Goal: Information Seeking & Learning: Compare options

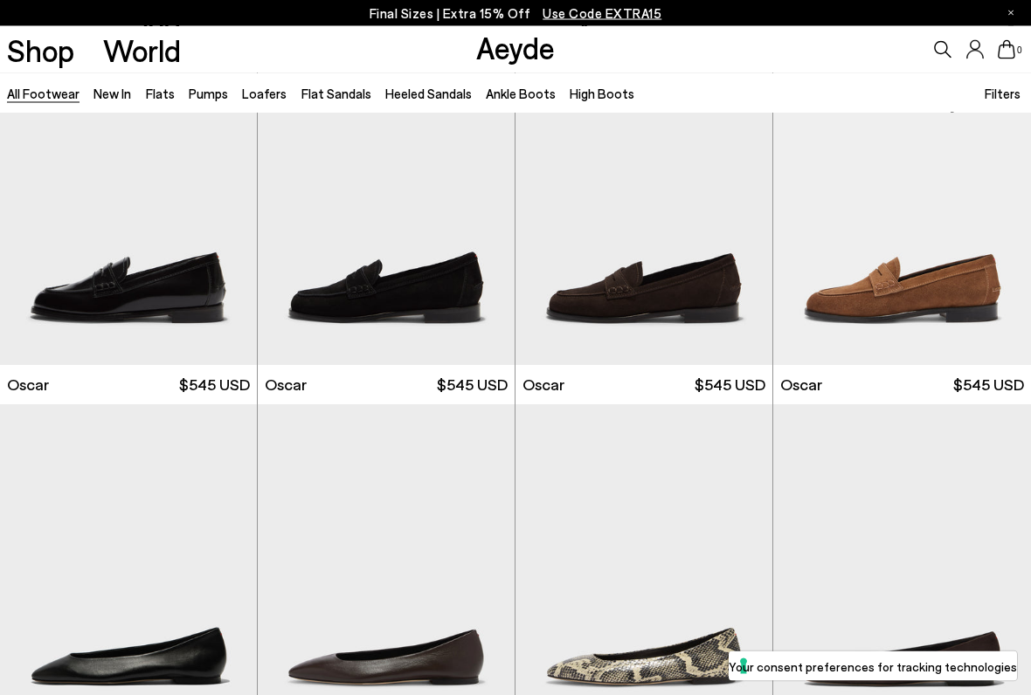
scroll to position [1919, 0]
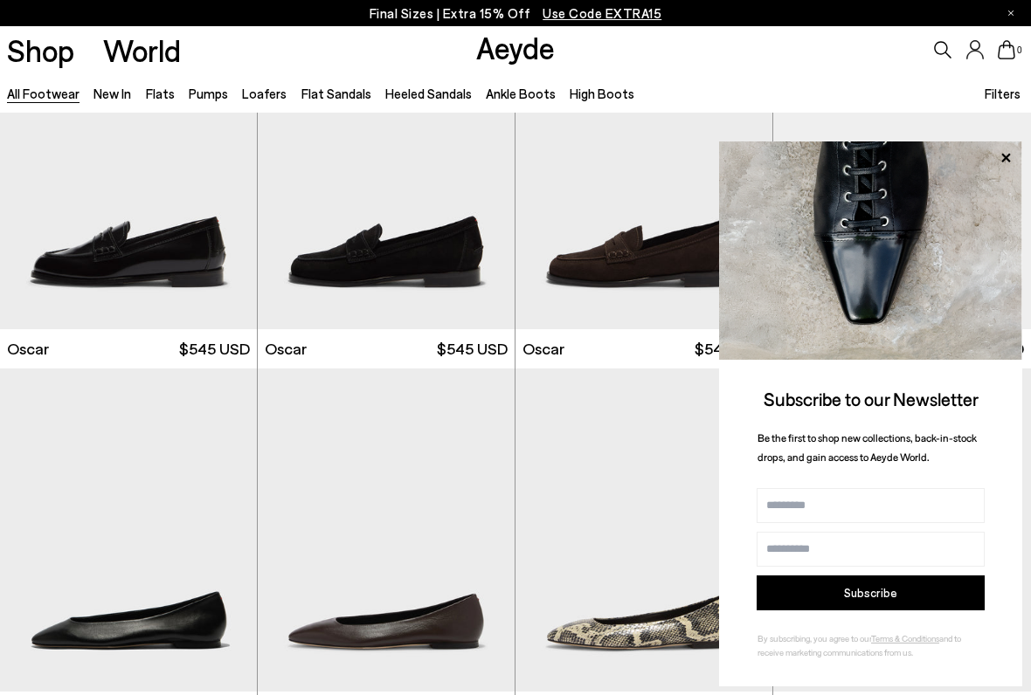
click at [1018, 160] on img at bounding box center [870, 250] width 303 height 218
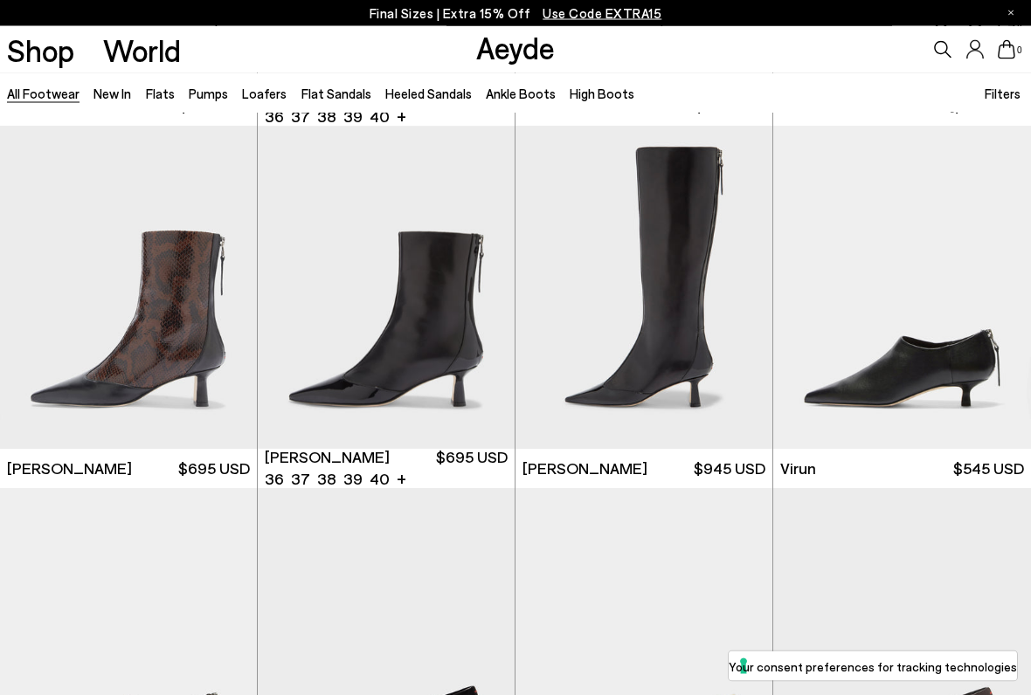
scroll to position [4336, 0]
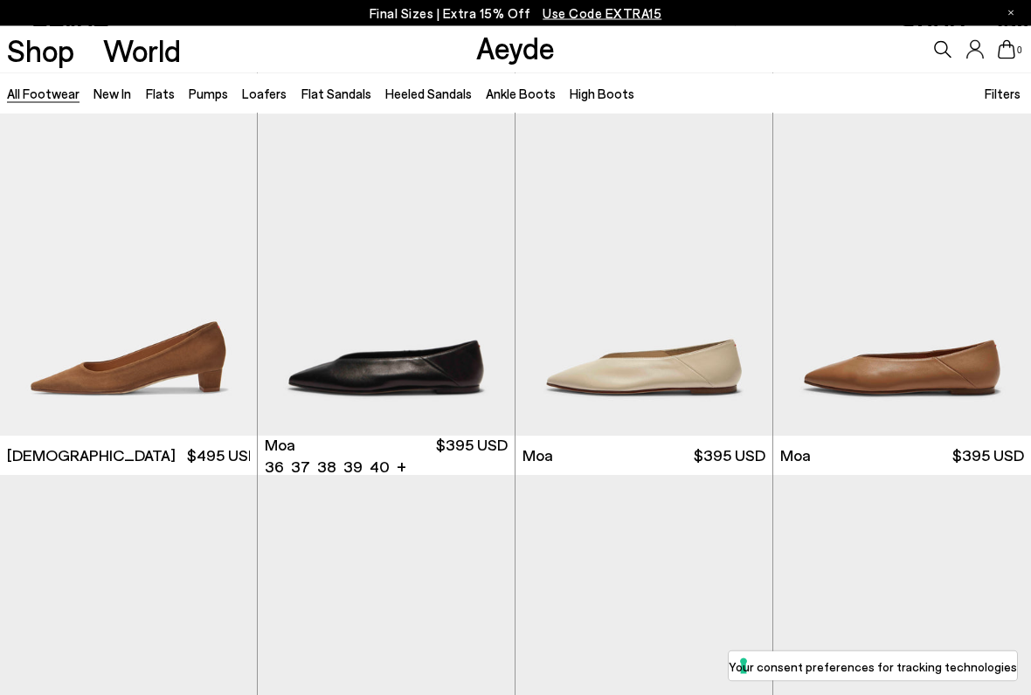
scroll to position [5798, 0]
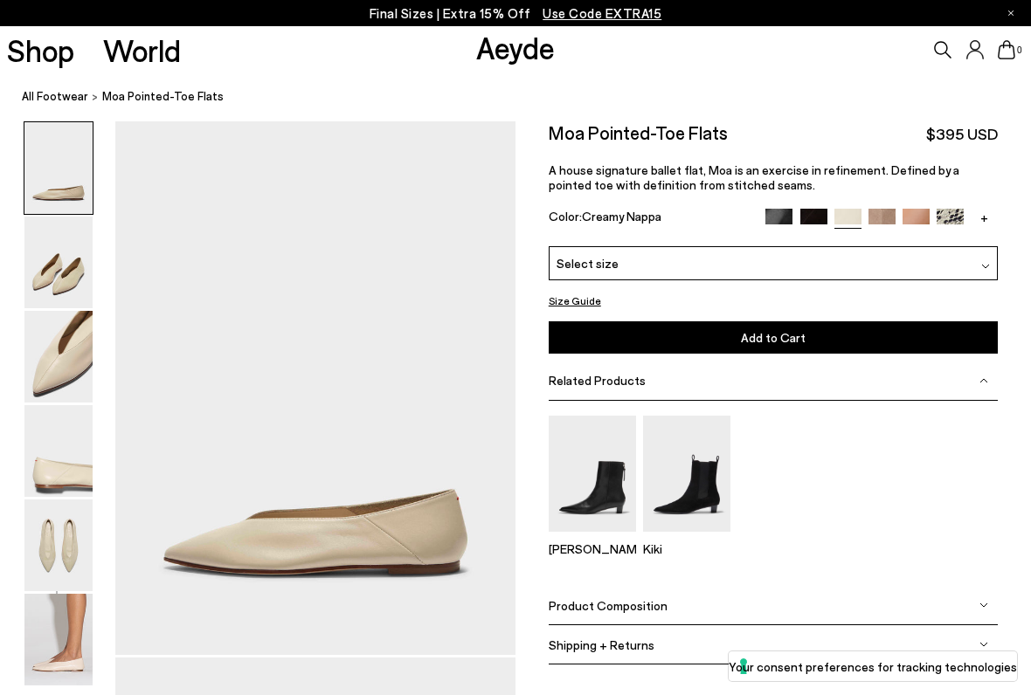
click at [66, 93] on link "All Footwear" at bounding box center [55, 96] width 66 height 18
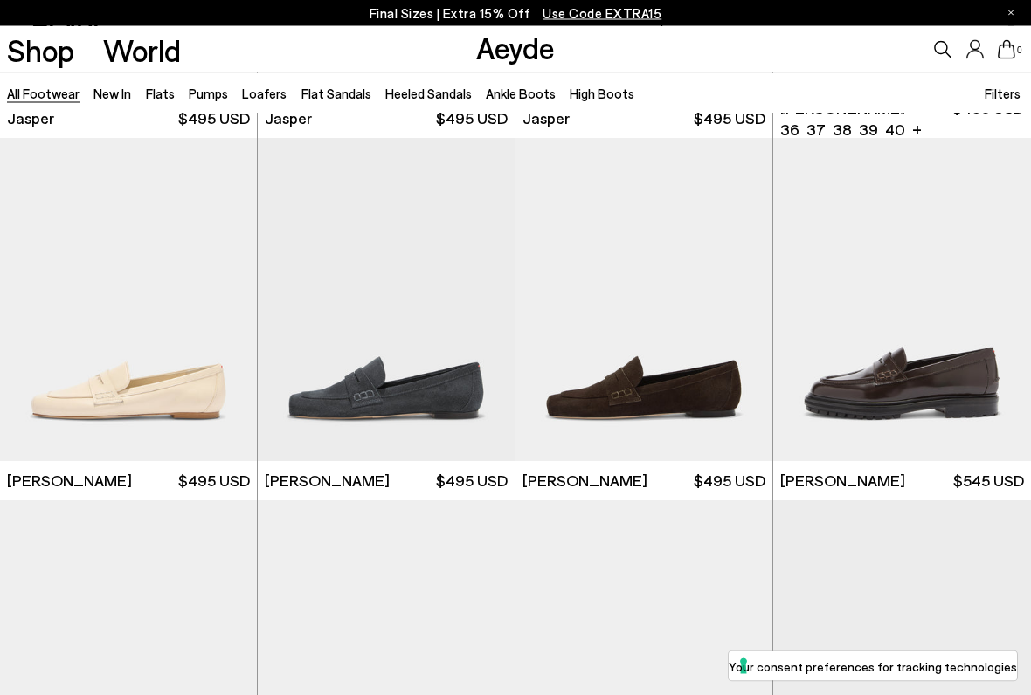
scroll to position [700, 0]
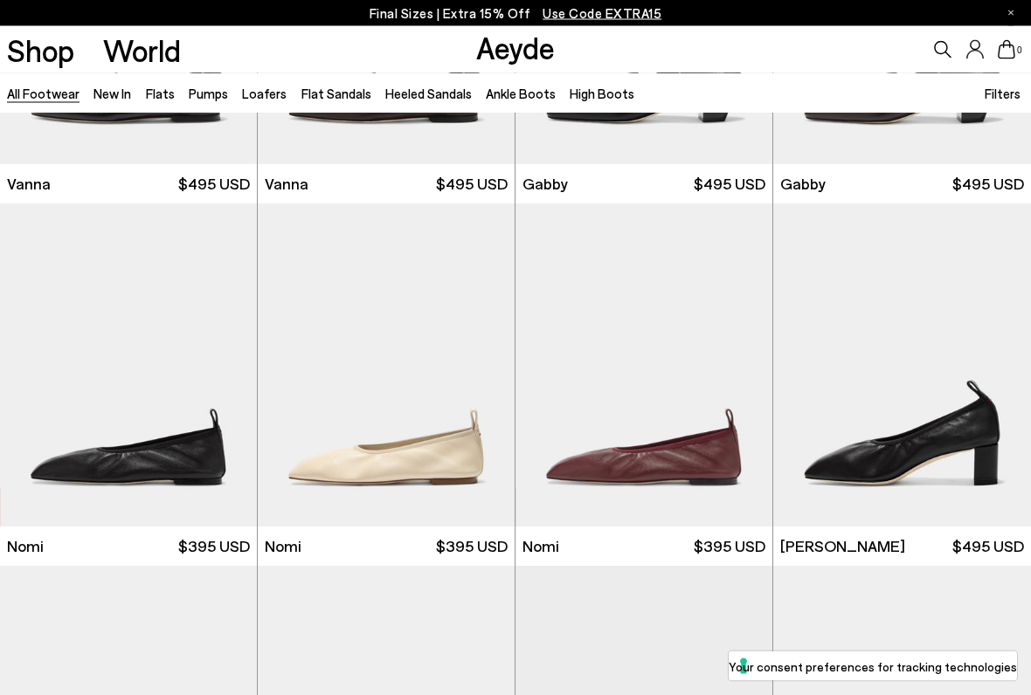
scroll to position [3189, 0]
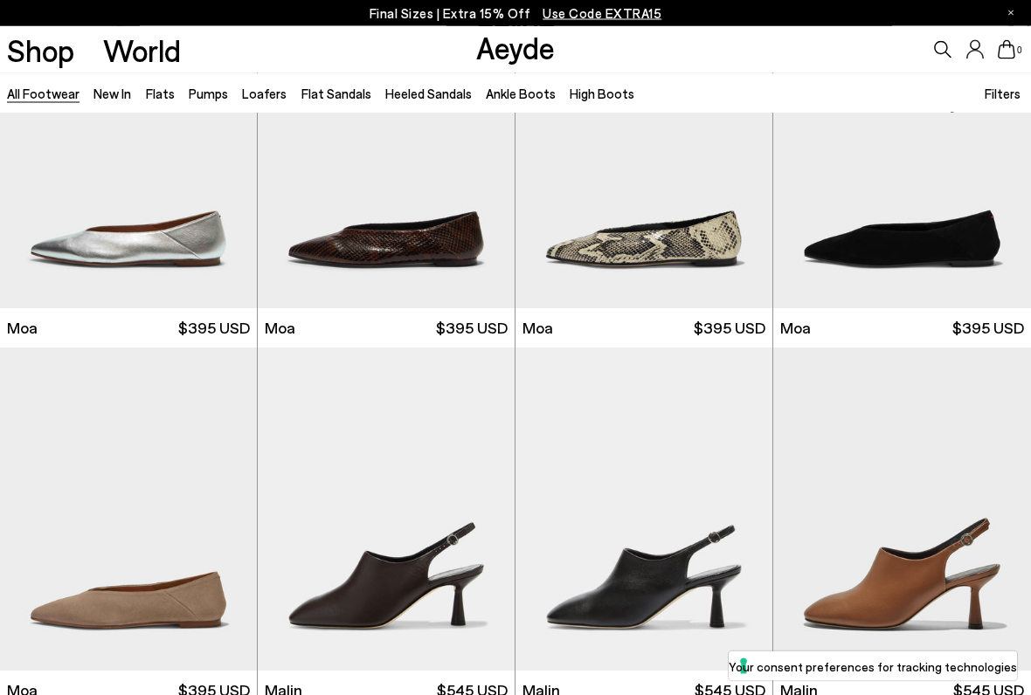
scroll to position [6288, 0]
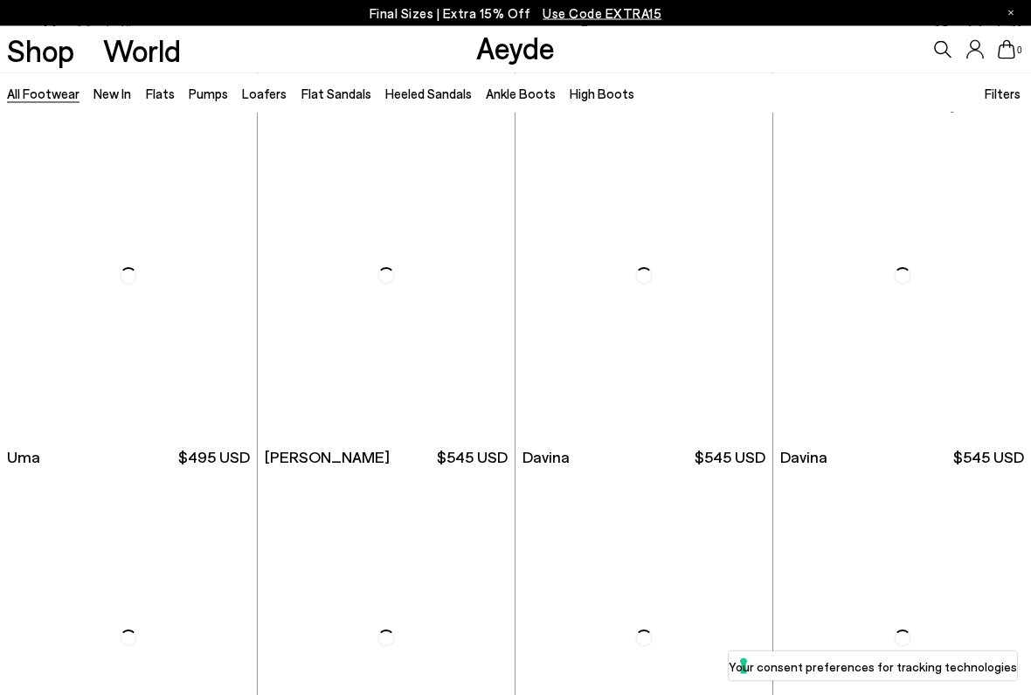
scroll to position [7971, 0]
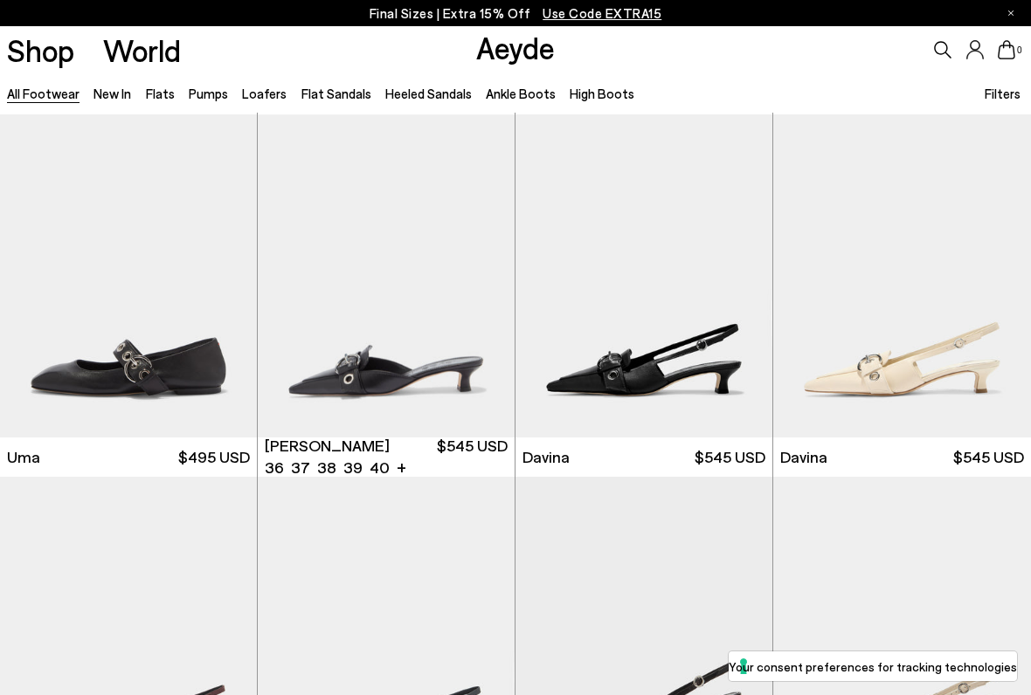
click at [445, 380] on img "1 / 6" at bounding box center [386, 275] width 257 height 323
